Goal: Find specific page/section: Find specific page/section

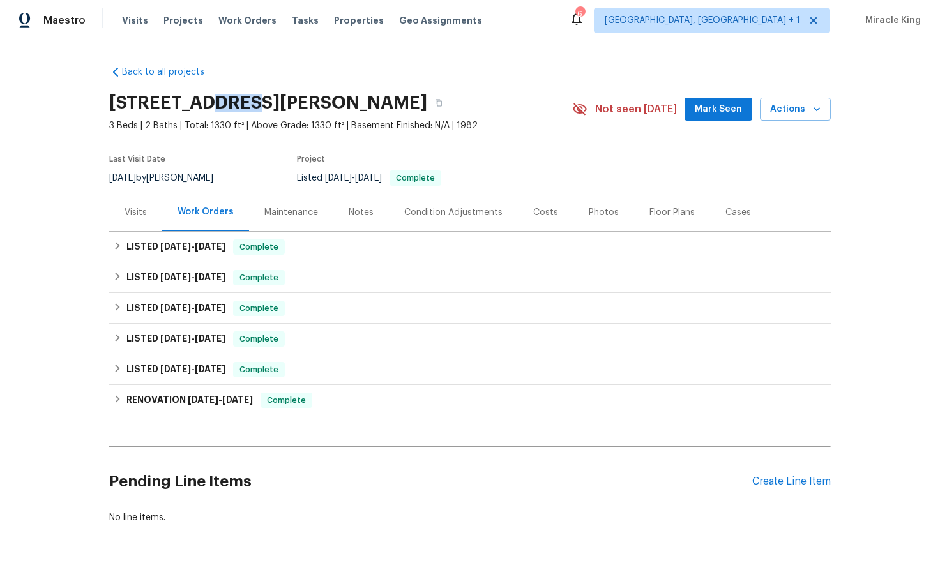
drag, startPoint x: 240, startPoint y: 100, endPoint x: 197, endPoint y: 100, distance: 42.8
click at [197, 100] on h2 "[STREET_ADDRESS][PERSON_NAME]" at bounding box center [268, 102] width 318 height 13
drag, startPoint x: 246, startPoint y: 105, endPoint x: 139, endPoint y: 120, distance: 108.2
click at [139, 120] on div "[STREET_ADDRESS][PERSON_NAME] 3 Beds | 2 Baths | Total: 1330 ft² | Above Grade:…" at bounding box center [340, 109] width 463 height 46
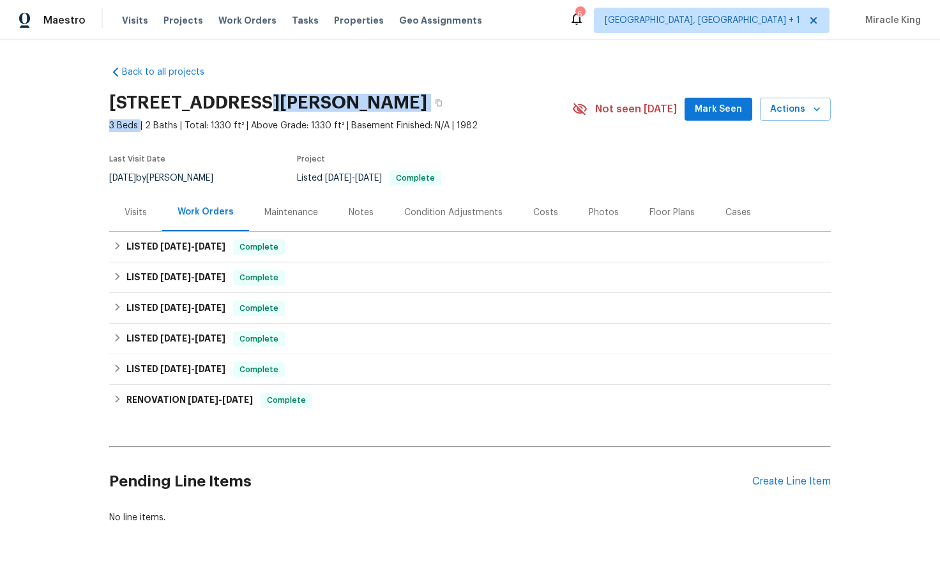
click at [138, 119] on span "3 Beds | 2 Baths | Total: 1330 ft² | Above Grade: 1330 ft² | Basement Finished:…" at bounding box center [340, 125] width 463 height 13
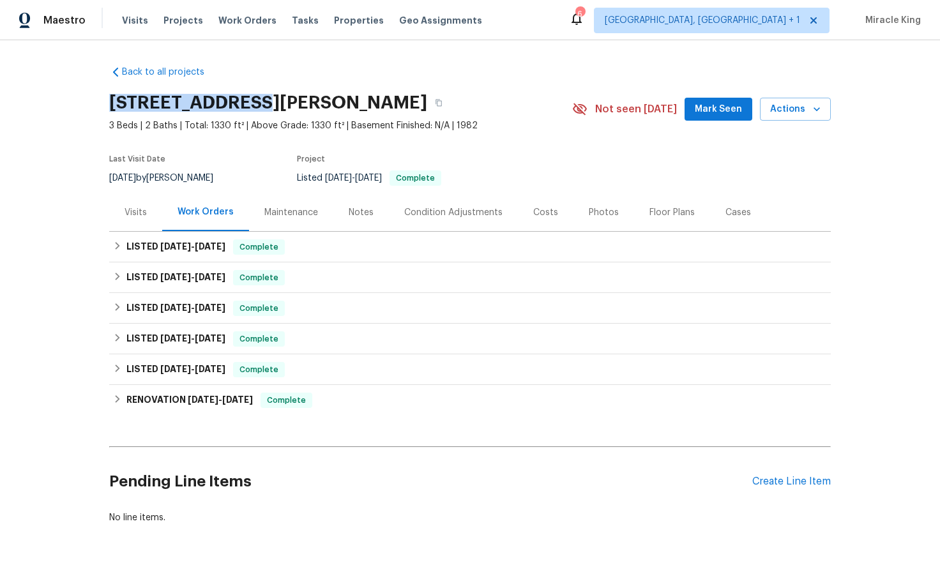
drag, startPoint x: 243, startPoint y: 105, endPoint x: 76, endPoint y: 95, distance: 167.5
click at [76, 95] on div "Back to all projects [STREET_ADDRESS][PERSON_NAME] 3 Beds | 2 Baths | Total: 13…" at bounding box center [470, 309] width 940 height 539
copy h2 "[STREET_ADDRESS][PERSON_NAME]"
